Goal: Information Seeking & Learning: Learn about a topic

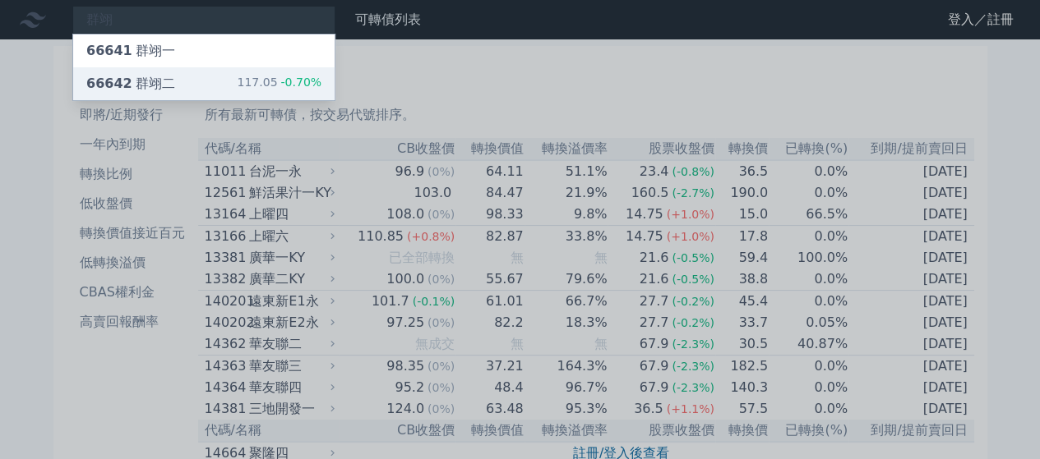
type input "群翊"
click at [182, 78] on div "66642 群翊二 117.05 -0.70%" at bounding box center [203, 83] width 261 height 33
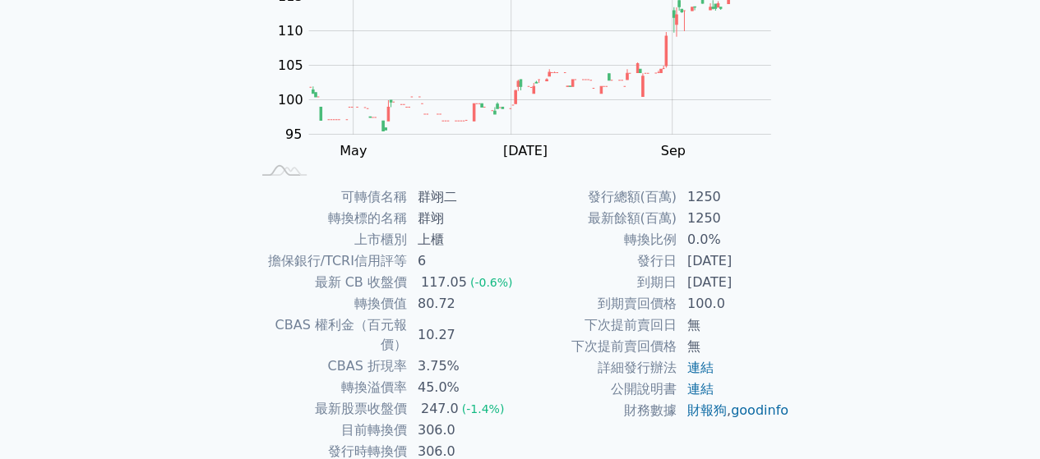
scroll to position [301, 0]
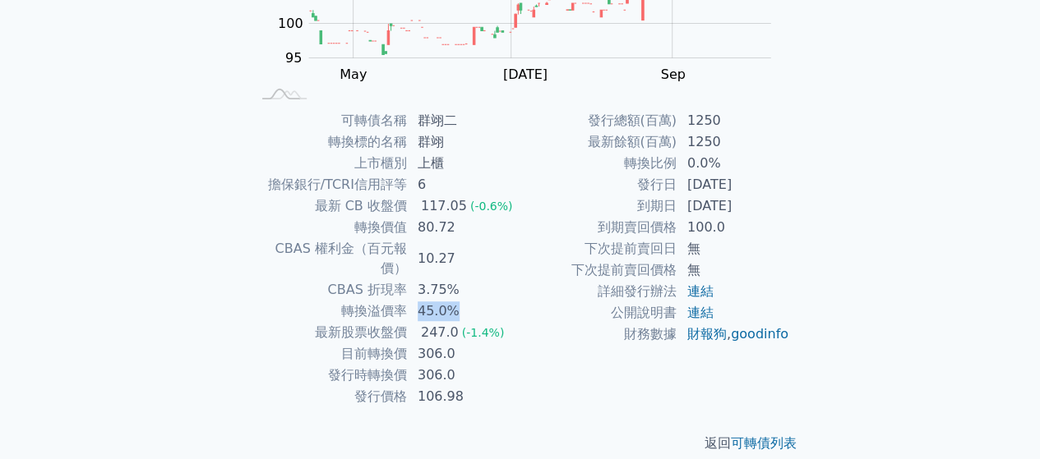
drag, startPoint x: 419, startPoint y: 288, endPoint x: 462, endPoint y: 286, distance: 42.8
click at [462, 301] on td "45.0%" at bounding box center [464, 311] width 113 height 21
click at [469, 256] on td "10.27" at bounding box center [464, 258] width 113 height 41
drag, startPoint x: 417, startPoint y: 330, endPoint x: 462, endPoint y: 328, distance: 44.4
click at [462, 343] on td "306.0" at bounding box center [464, 353] width 113 height 21
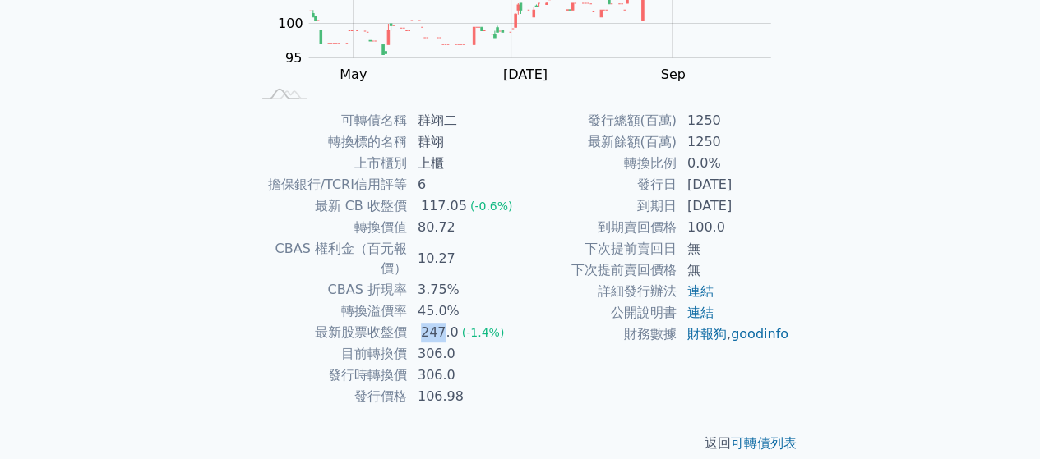
drag, startPoint x: 416, startPoint y: 320, endPoint x: 442, endPoint y: 320, distance: 26.3
click at [442, 322] on td "247.0 (-1.4%)" at bounding box center [464, 332] width 113 height 21
drag, startPoint x: 425, startPoint y: 300, endPoint x: 454, endPoint y: 302, distance: 29.6
click at [454, 302] on tbody "可轉債名稱 群翊二 轉換標的名稱 群翊 上市櫃別 上櫃 擔保銀行/TCRI信用評等 6 最新 CB 收盤價 117.05 (-0.6%) 轉換價值 80.72…" at bounding box center [386, 258] width 270 height 297
click at [455, 323] on div "247.0" at bounding box center [439, 333] width 44 height 20
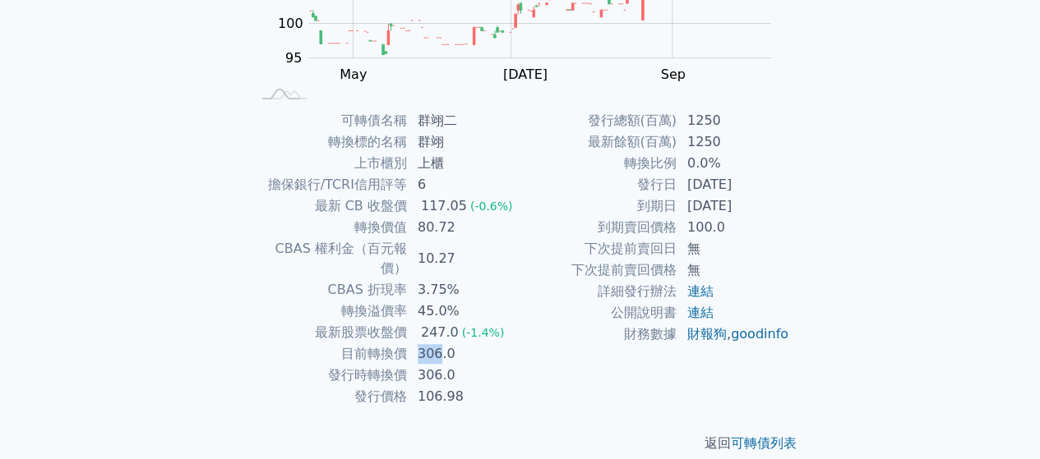
drag, startPoint x: 417, startPoint y: 332, endPoint x: 438, endPoint y: 331, distance: 20.6
click at [438, 343] on td "306.0" at bounding box center [464, 353] width 113 height 21
click at [422, 323] on div "247.0" at bounding box center [439, 333] width 44 height 20
drag, startPoint x: 404, startPoint y: 334, endPoint x: 463, endPoint y: 327, distance: 59.5
click at [463, 343] on tr "目前轉換價 306.0" at bounding box center [386, 353] width 270 height 21
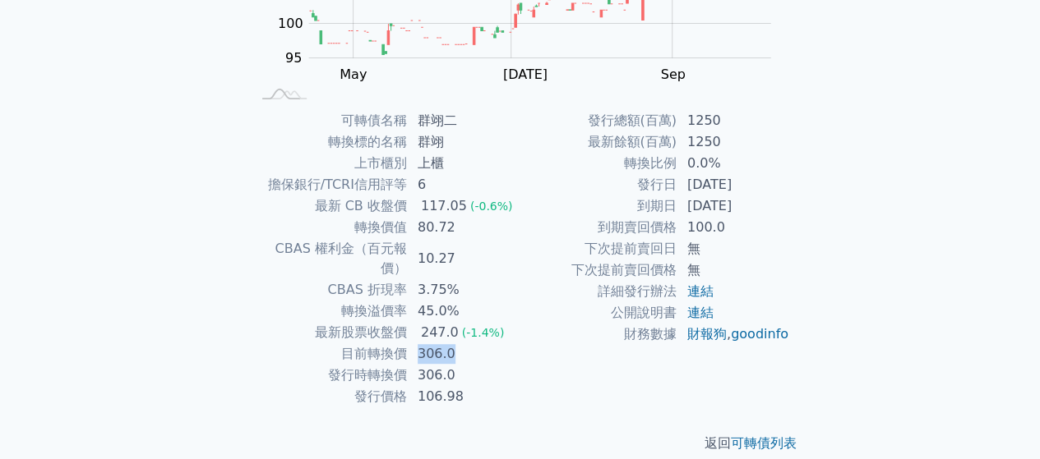
click at [469, 343] on td "306.0" at bounding box center [464, 353] width 113 height 21
